Goal: Task Accomplishment & Management: Manage account settings

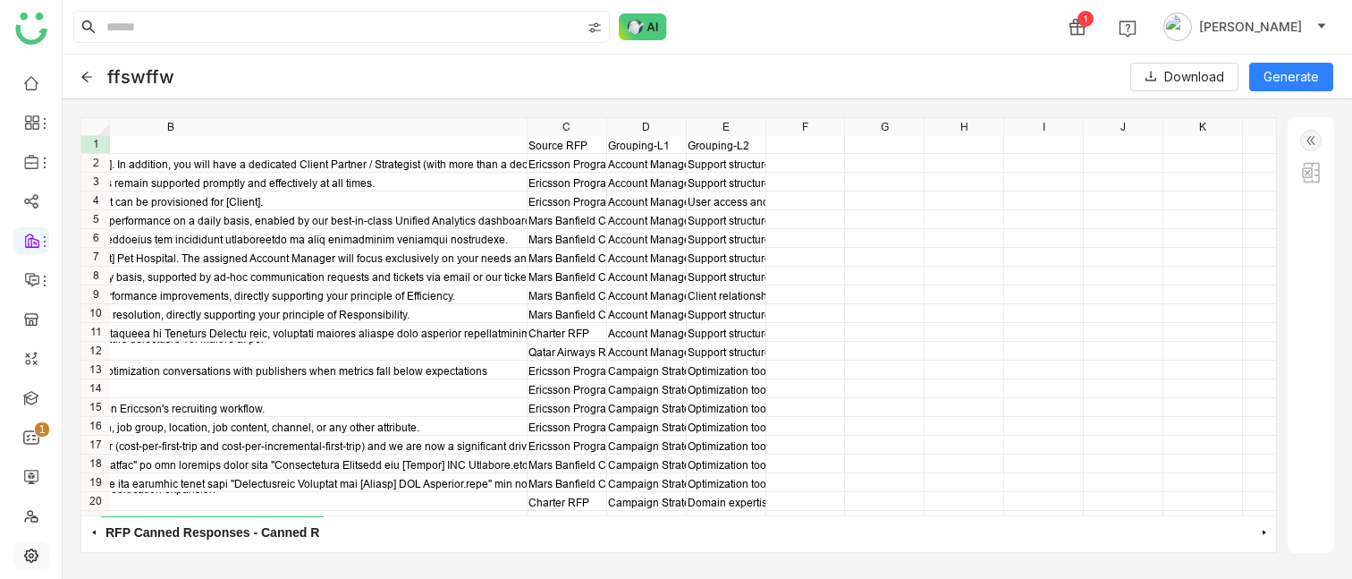
scroll to position [2, 475]
click at [26, 562] on link at bounding box center [31, 553] width 16 height 15
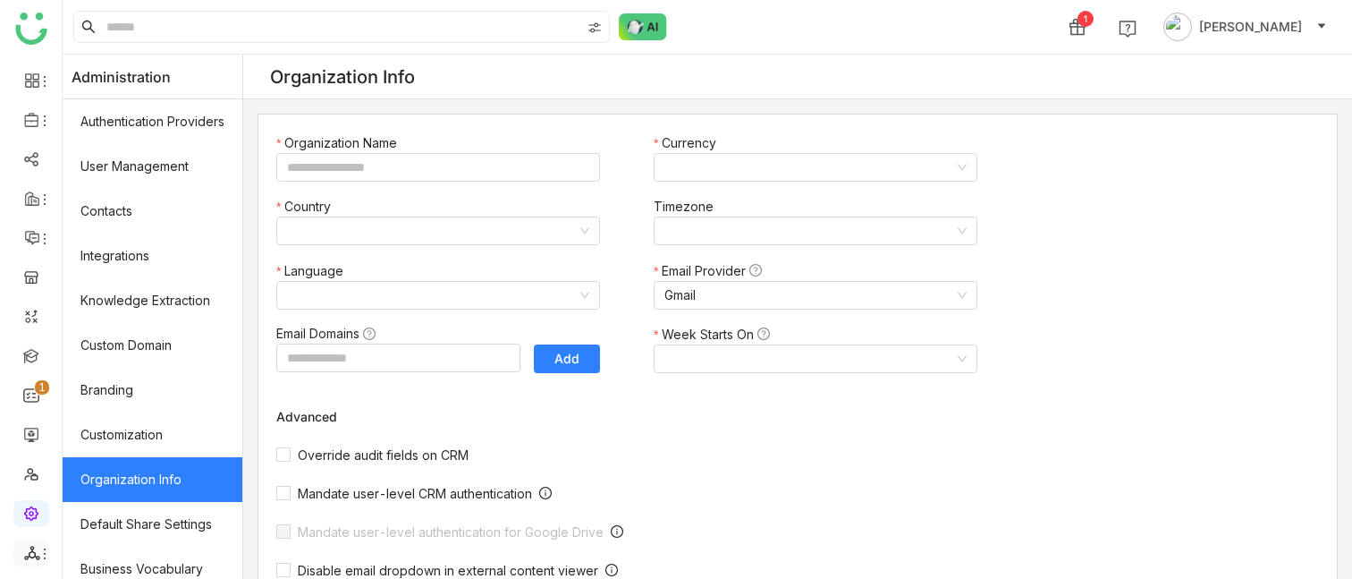
type input "*******"
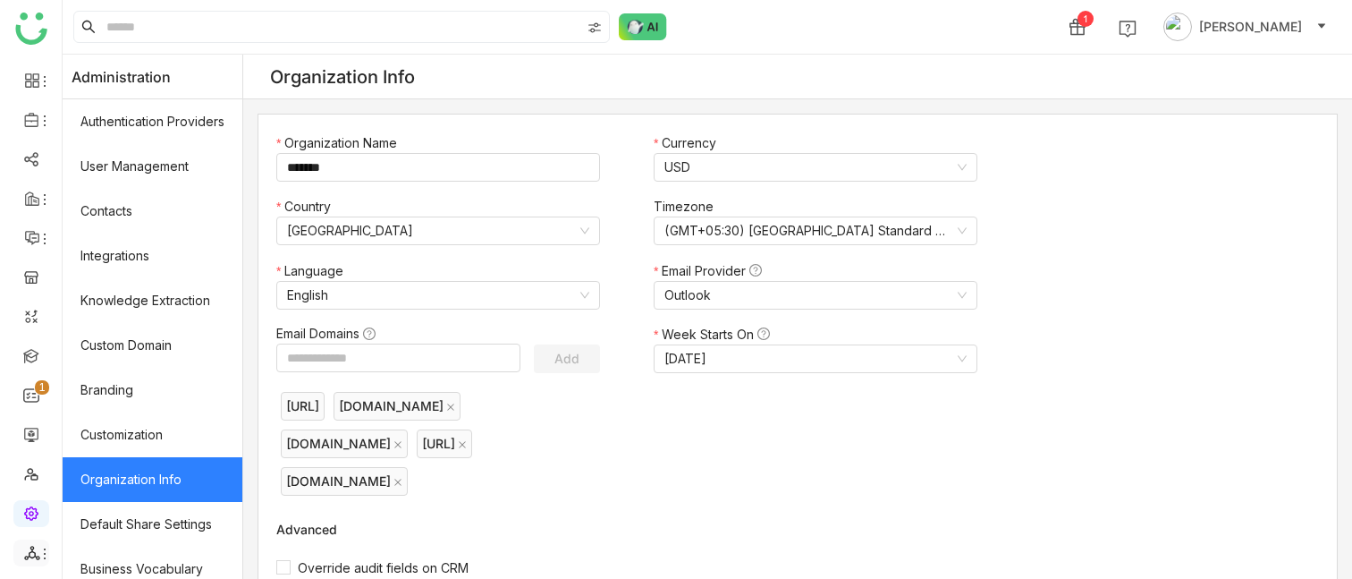
click at [38, 544] on li at bounding box center [31, 552] width 36 height 27
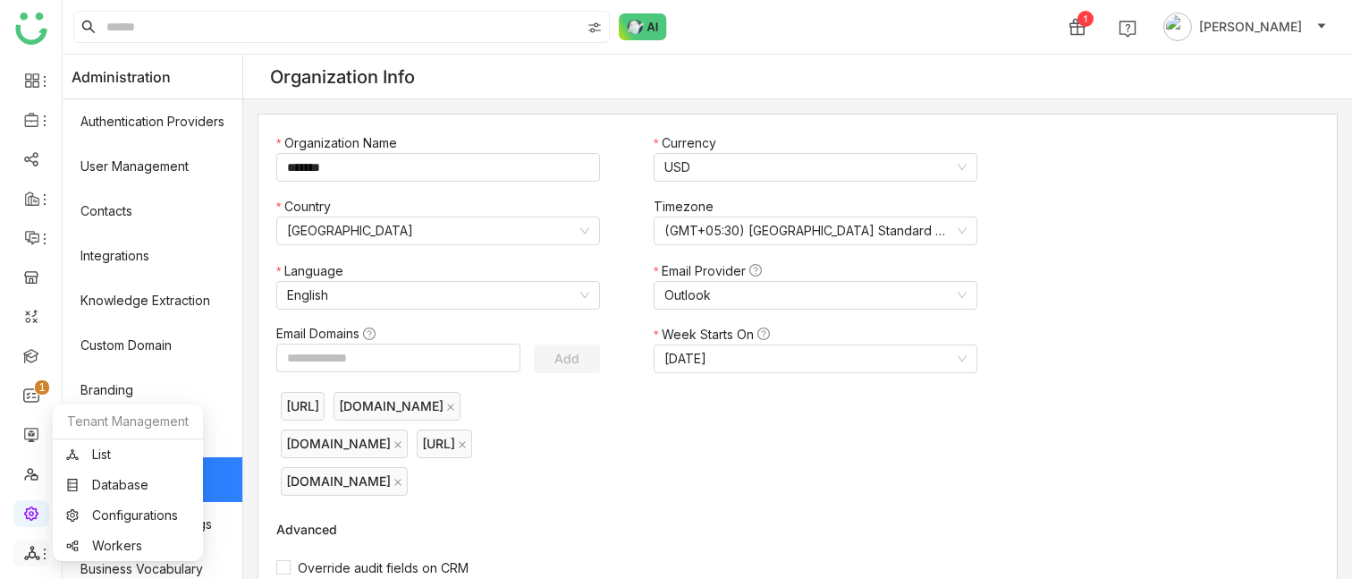
click at [30, 559] on icon at bounding box center [32, 553] width 16 height 16
click at [110, 456] on link "List" at bounding box center [127, 454] width 123 height 13
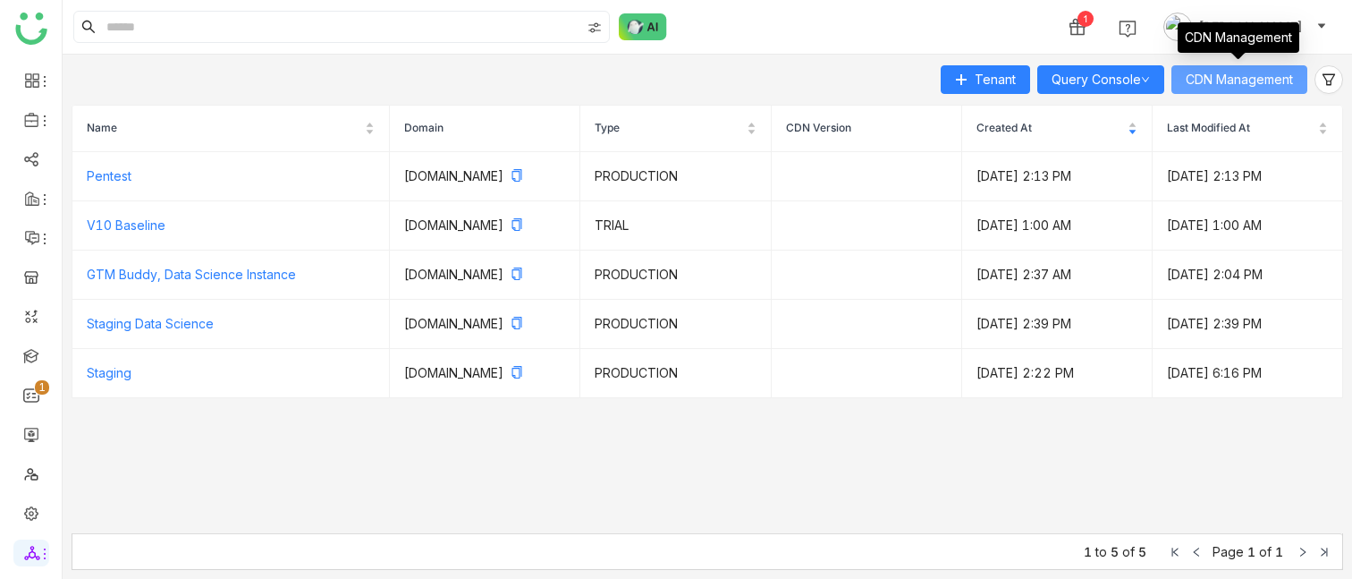
click at [1273, 72] on span "CDN Management" at bounding box center [1239, 80] width 107 height 20
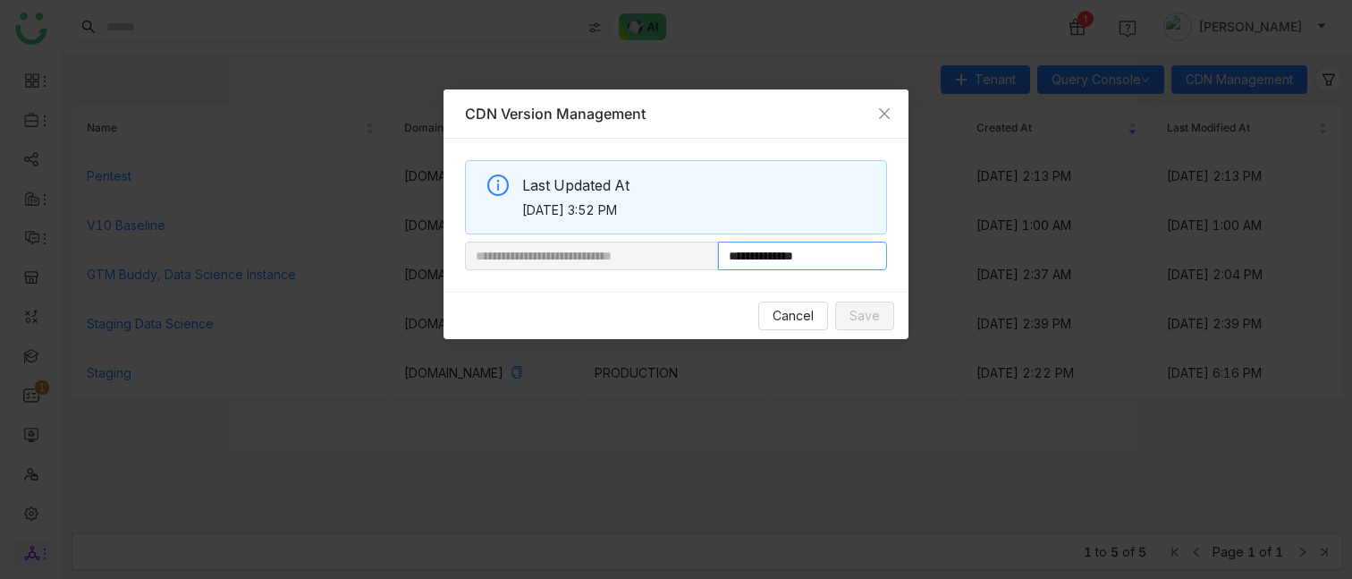
click at [792, 256] on input "**********" at bounding box center [802, 255] width 169 height 29
click at [793, 312] on span "Cancel" at bounding box center [793, 316] width 41 height 20
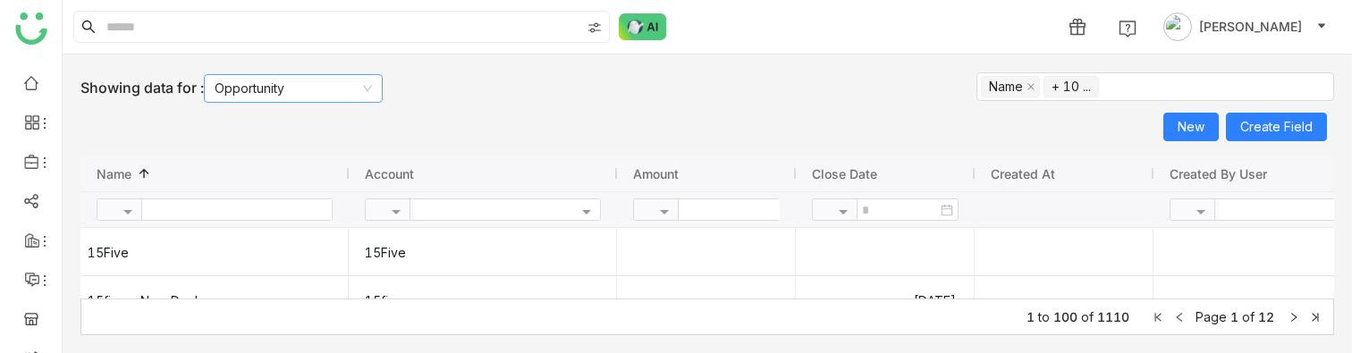
click at [336, 80] on nz-select-item "Opportunity" at bounding box center [293, 88] width 157 height 27
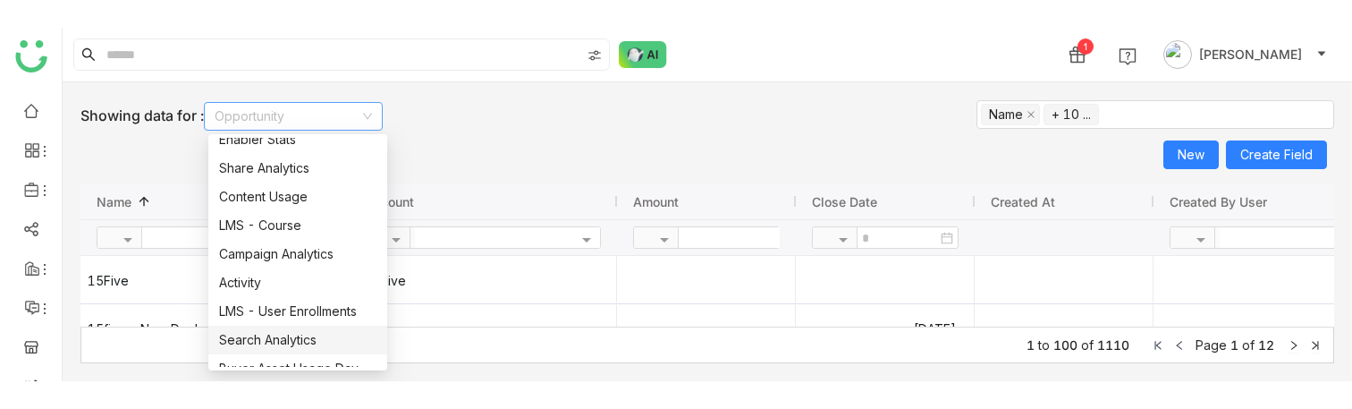
scroll to position [492, 0]
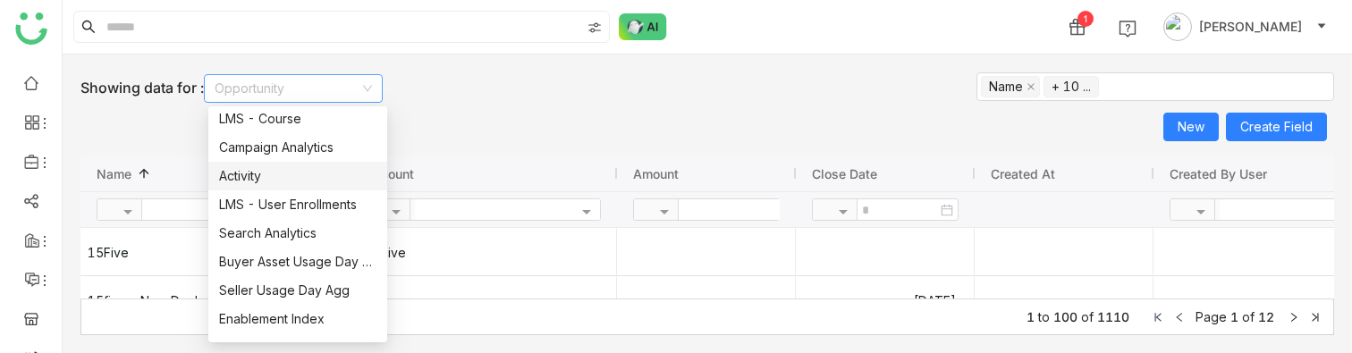
click at [484, 123] on div "New Create Field Export" at bounding box center [707, 127] width 1254 height 29
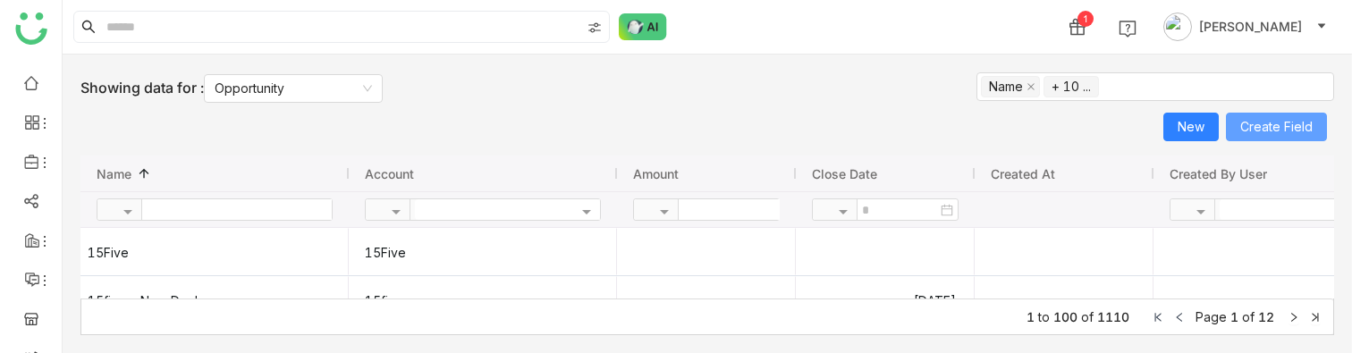
click at [1261, 126] on span "Create Field" at bounding box center [1276, 127] width 72 height 27
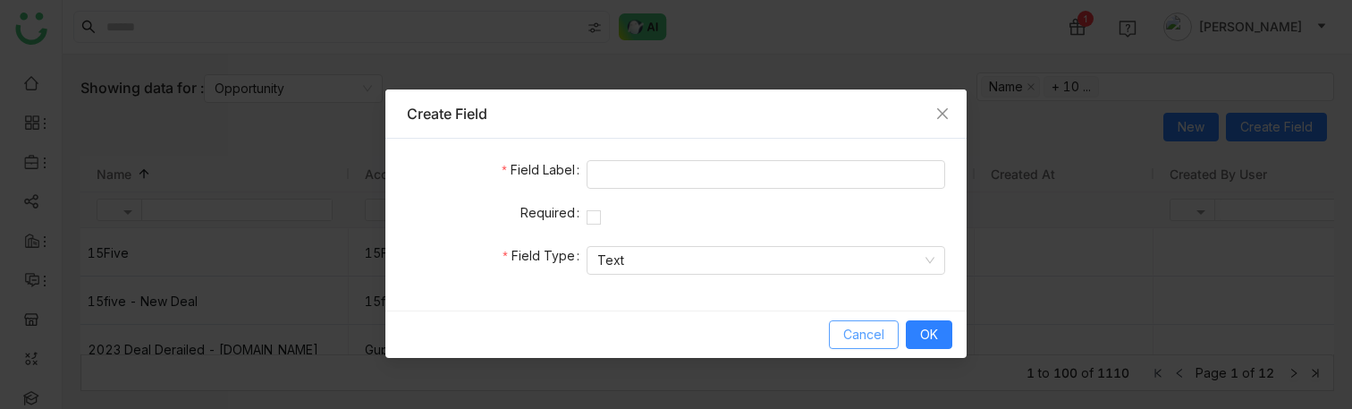
click at [880, 322] on button "Cancel" at bounding box center [864, 334] width 70 height 29
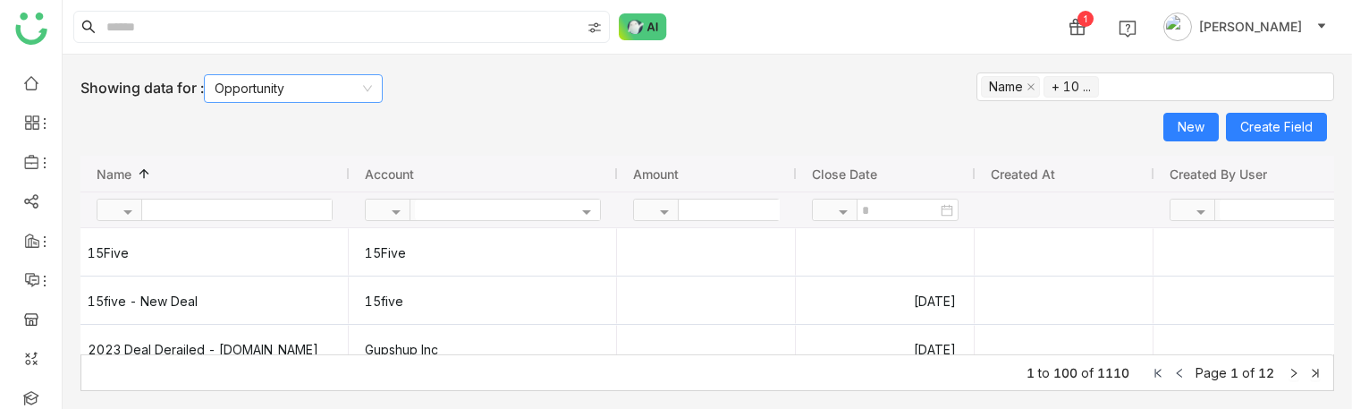
click at [324, 98] on nz-select-item "Opportunity" at bounding box center [293, 88] width 157 height 27
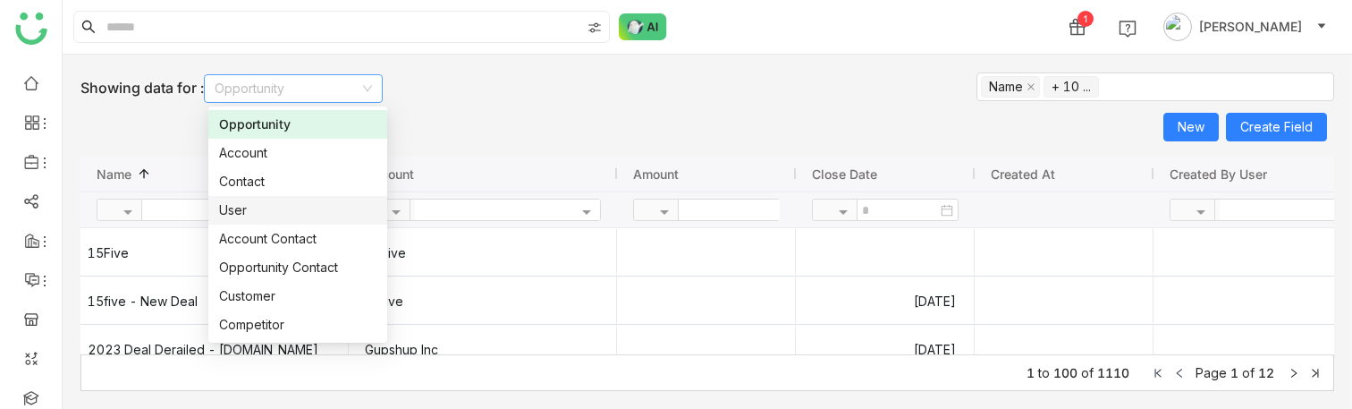
click at [291, 211] on div "User" at bounding box center [297, 210] width 157 height 20
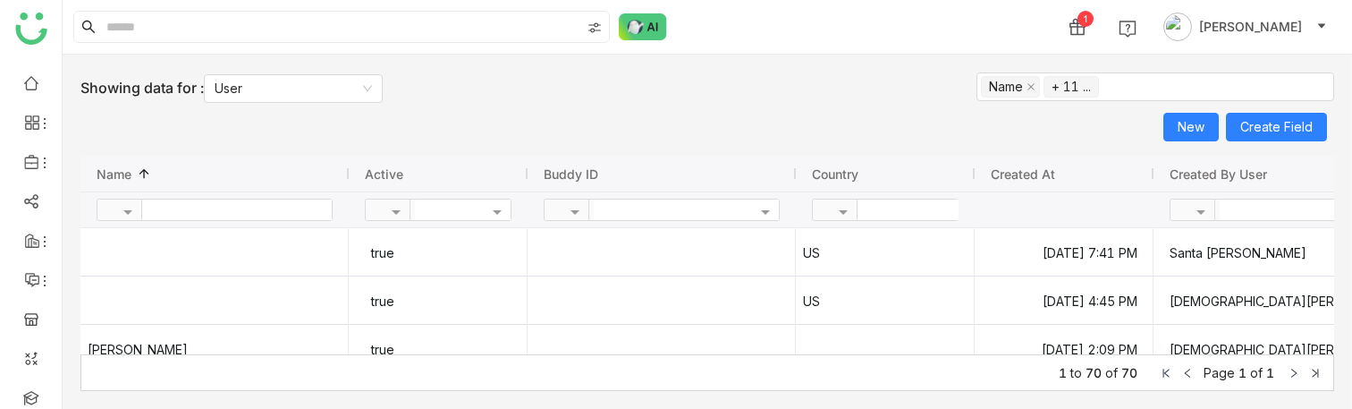
click at [1263, 134] on span "Create Field" at bounding box center [1276, 127] width 72 height 27
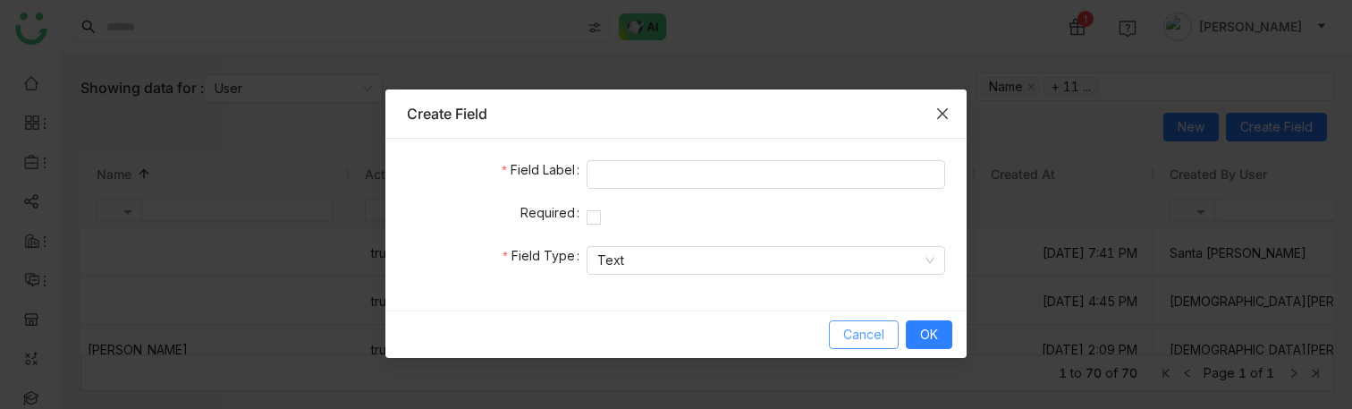
click at [864, 327] on span "Cancel" at bounding box center [863, 335] width 41 height 20
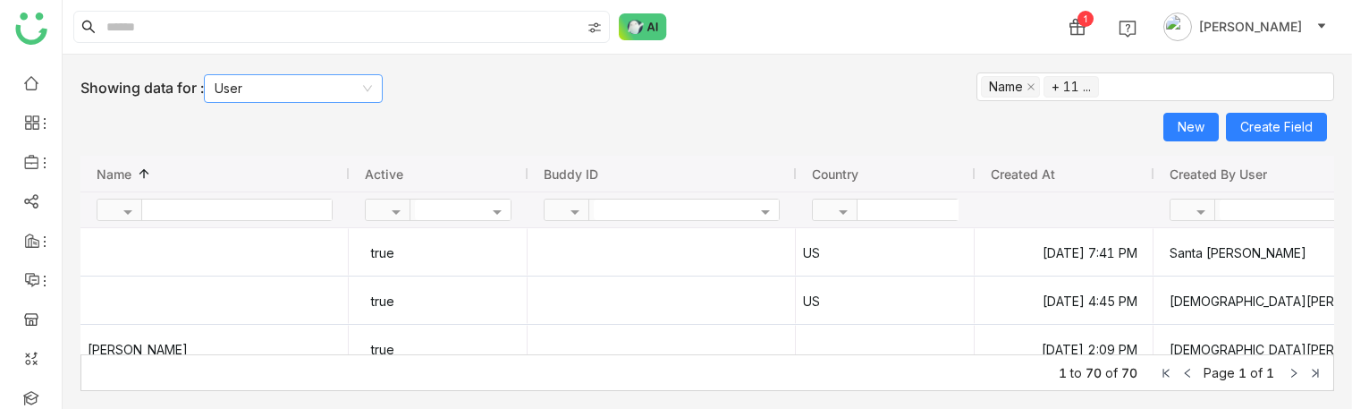
click at [270, 78] on nz-select-item "User" at bounding box center [293, 88] width 157 height 27
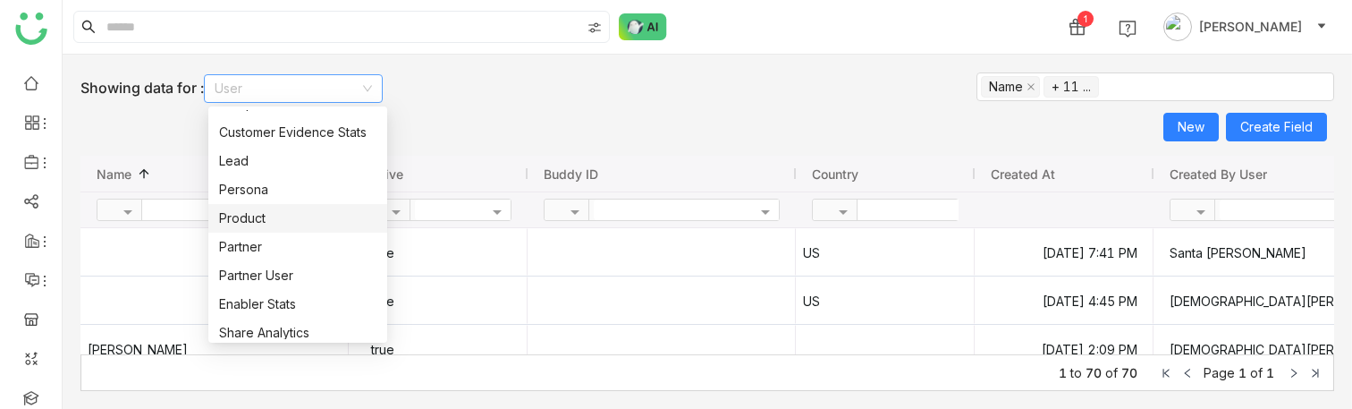
scroll to position [222, 0]
click at [283, 213] on div "Product" at bounding box center [297, 217] width 157 height 20
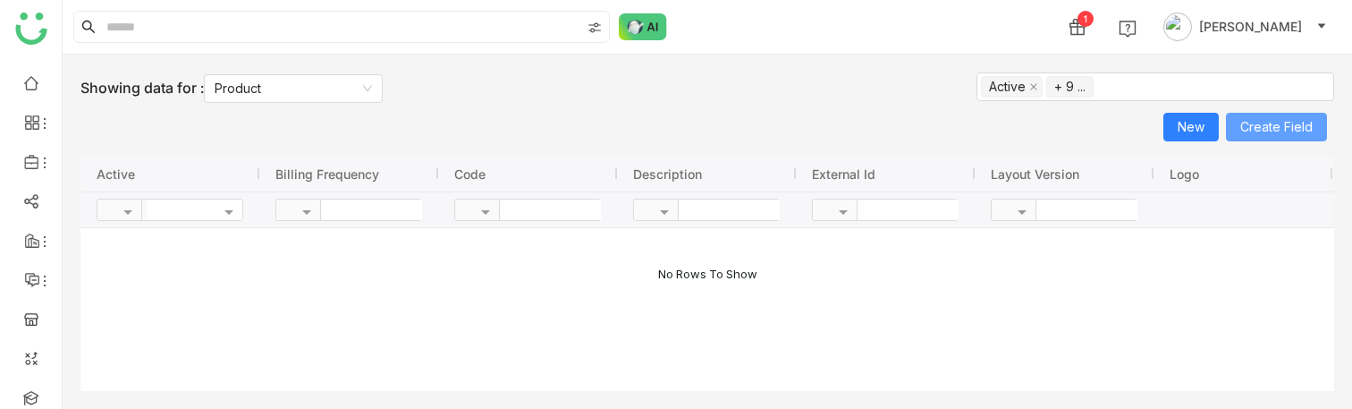
click at [1271, 131] on span "Create Field" at bounding box center [1276, 127] width 72 height 27
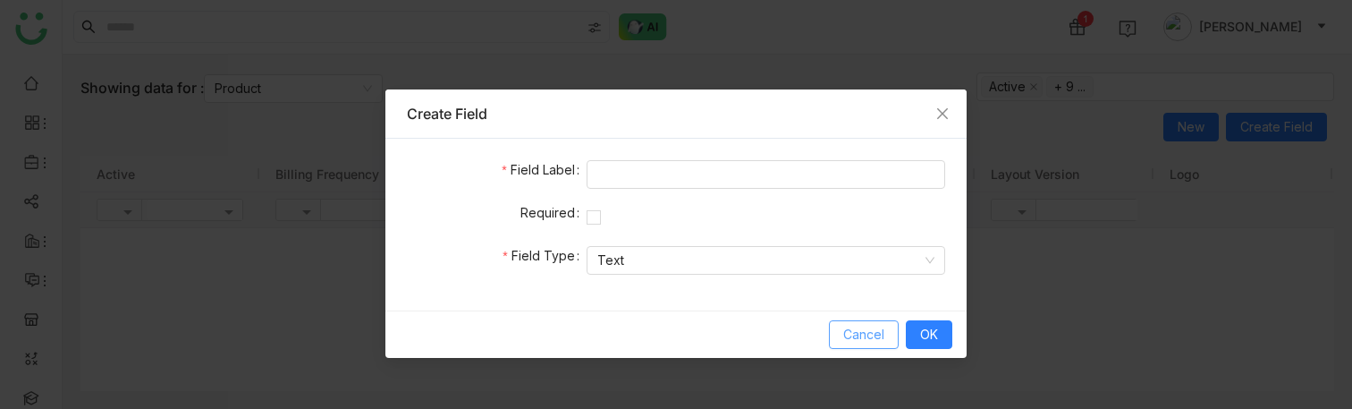
click at [857, 341] on span "Cancel" at bounding box center [863, 335] width 41 height 20
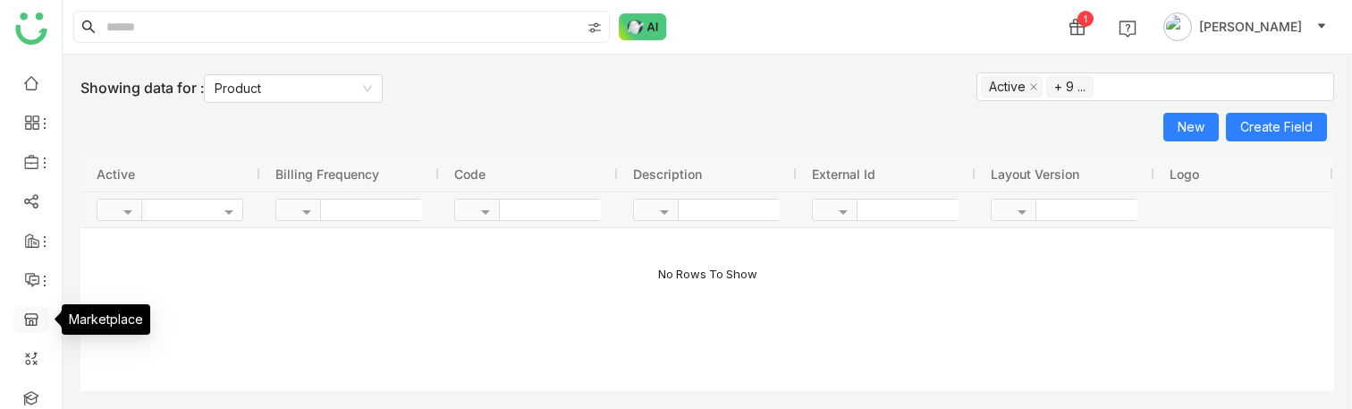
scroll to position [212, 0]
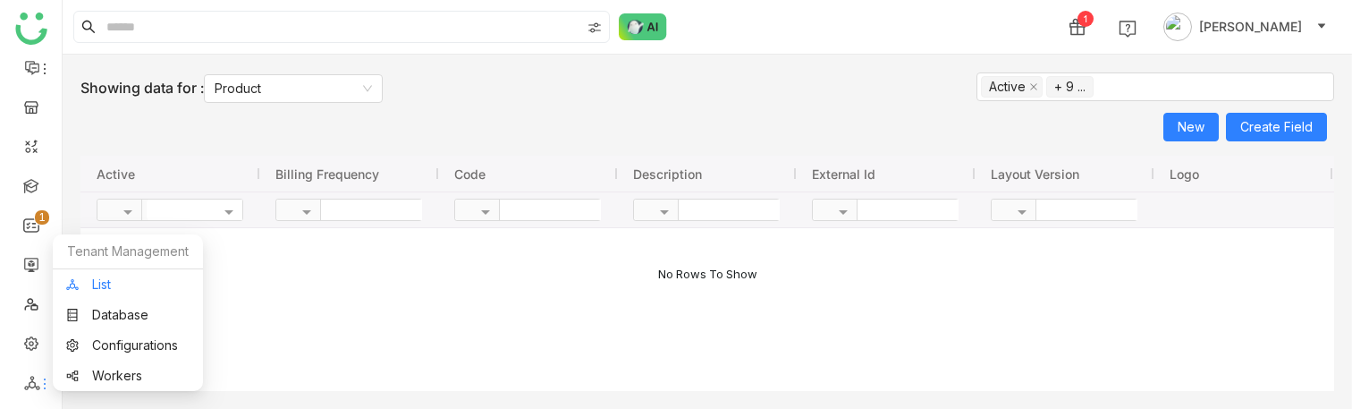
click at [89, 281] on link "List" at bounding box center [127, 284] width 123 height 13
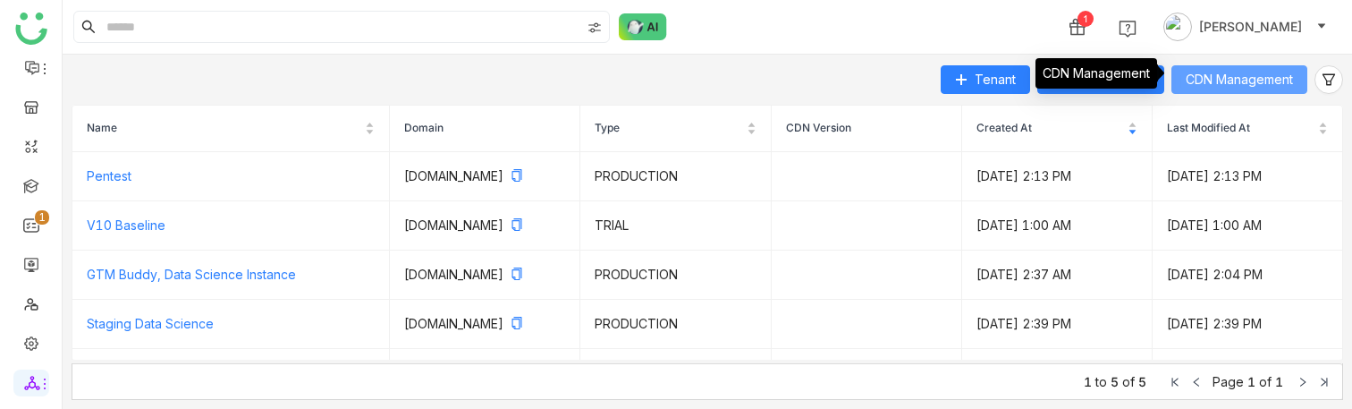
click at [1240, 79] on span "CDN Management" at bounding box center [1239, 80] width 107 height 20
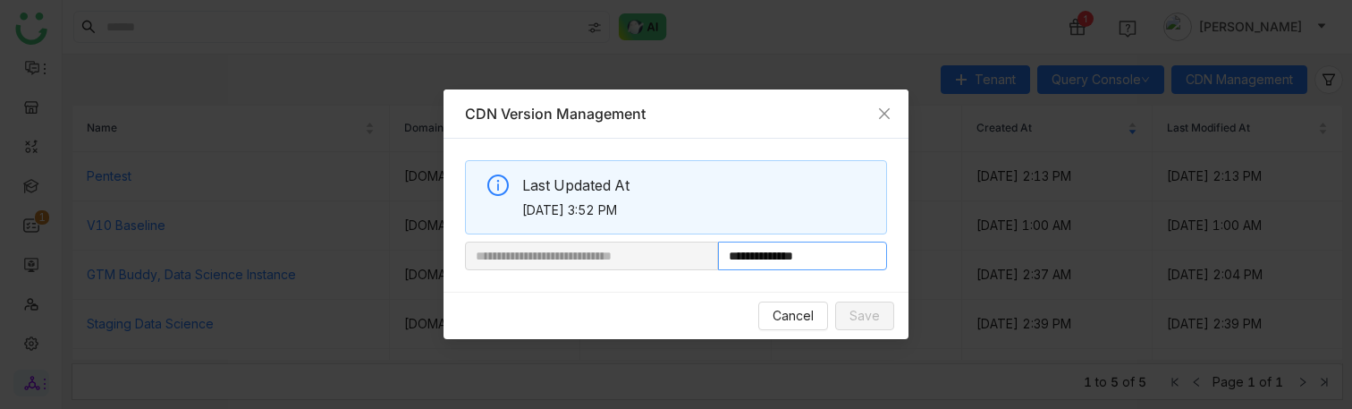
click at [801, 262] on input "**********" at bounding box center [802, 255] width 169 height 29
paste input "**"
type input "**********"
click at [869, 316] on span "Save" at bounding box center [865, 316] width 30 height 20
